Goal: Task Accomplishment & Management: Use online tool/utility

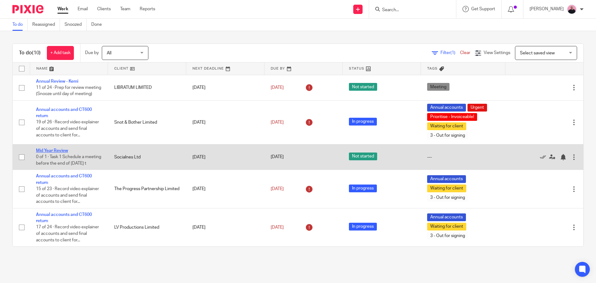
click at [53, 153] on link "Mid Year Review" at bounding box center [52, 150] width 32 height 4
